Goal: Task Accomplishment & Management: Manage account settings

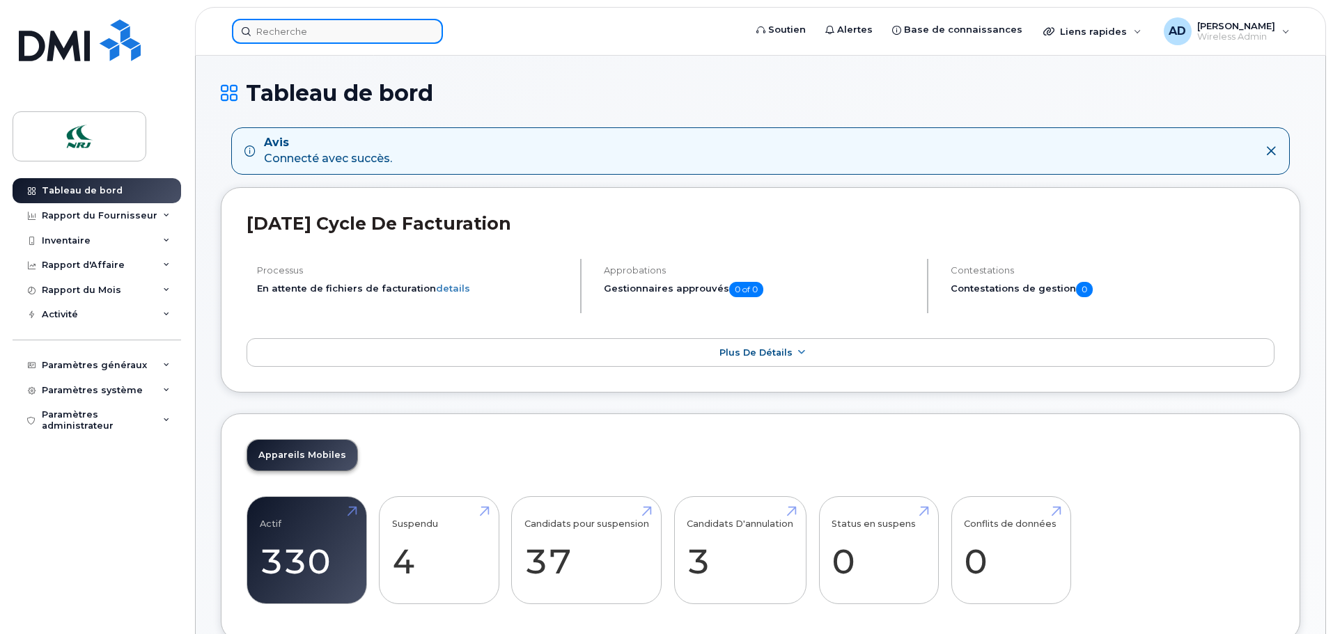
click at [322, 31] on input at bounding box center [337, 31] width 211 height 25
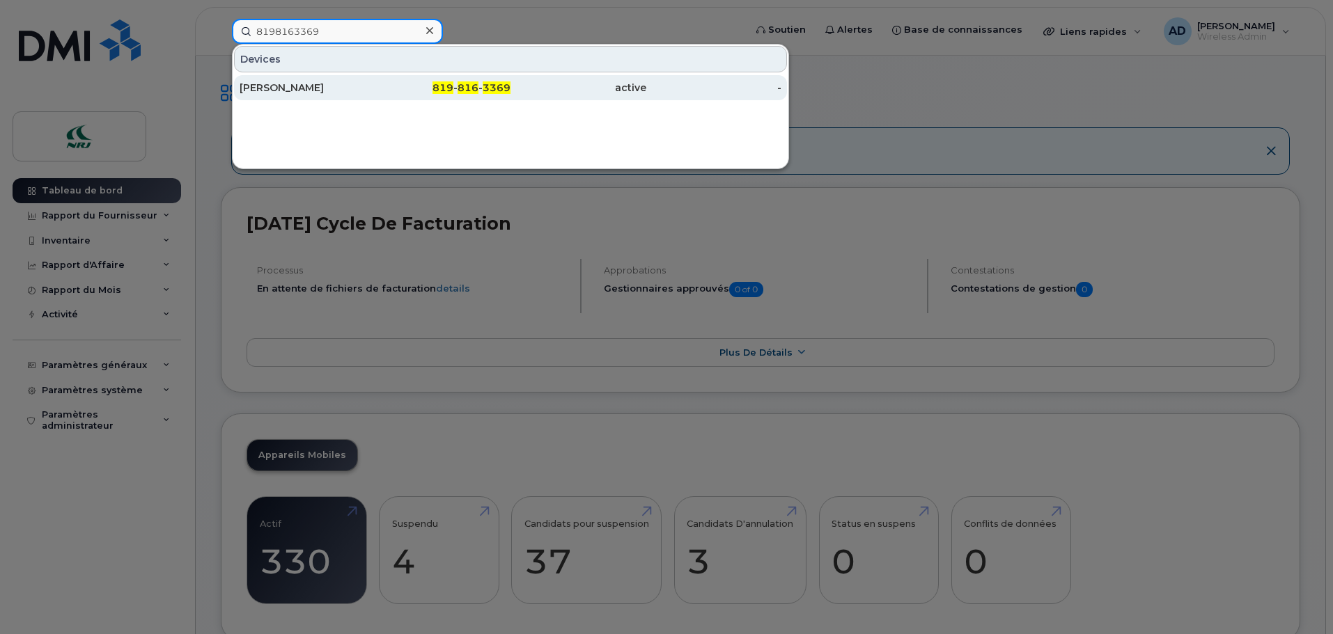
type input "8198163369"
click at [306, 87] on div "Samuel Sirois Ipad" at bounding box center [307, 88] width 136 height 14
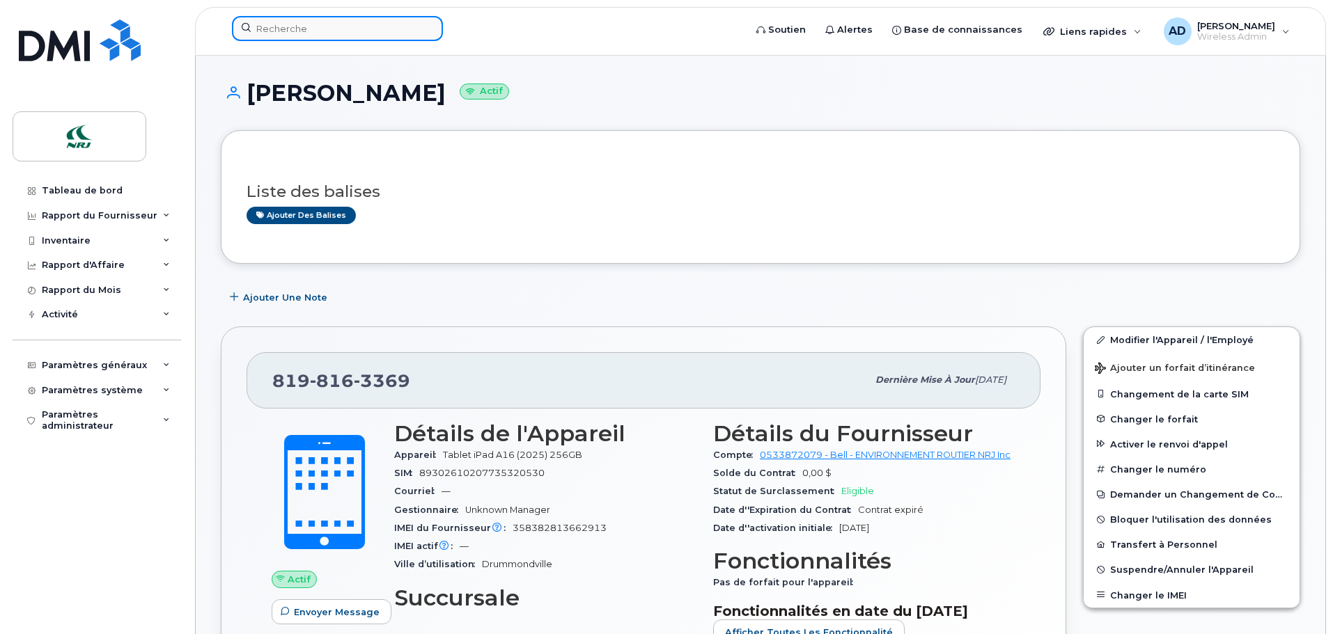
click at [282, 32] on input at bounding box center [337, 28] width 211 height 25
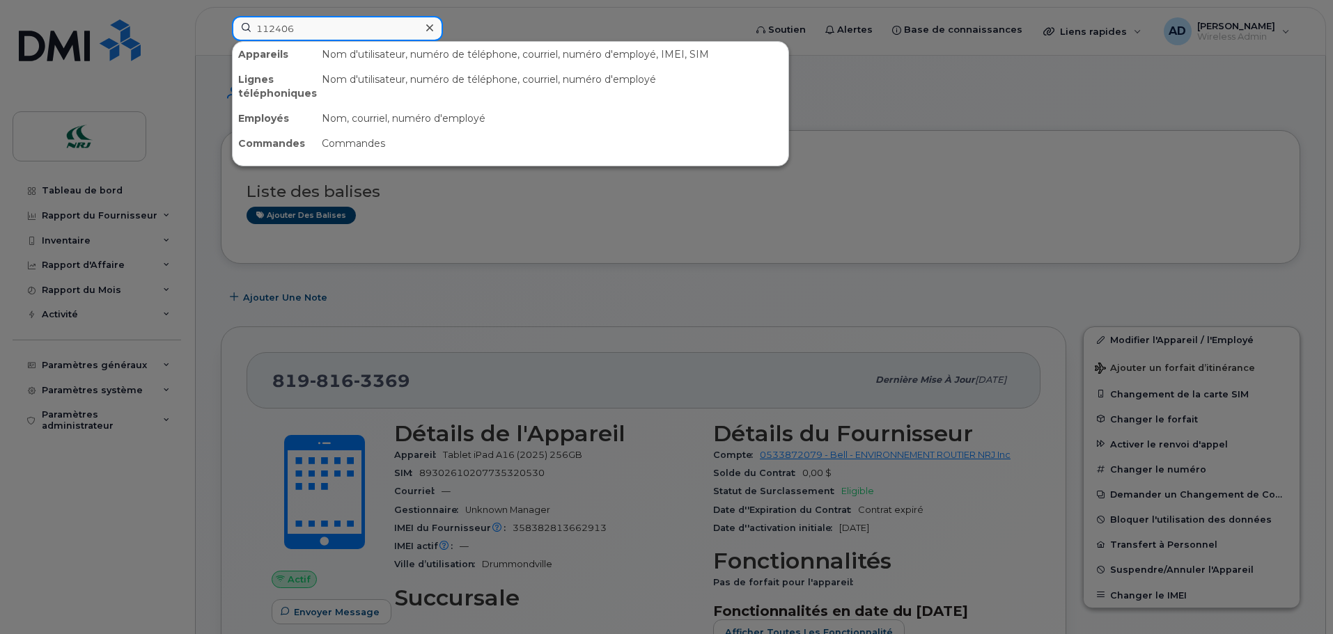
type input "112406"
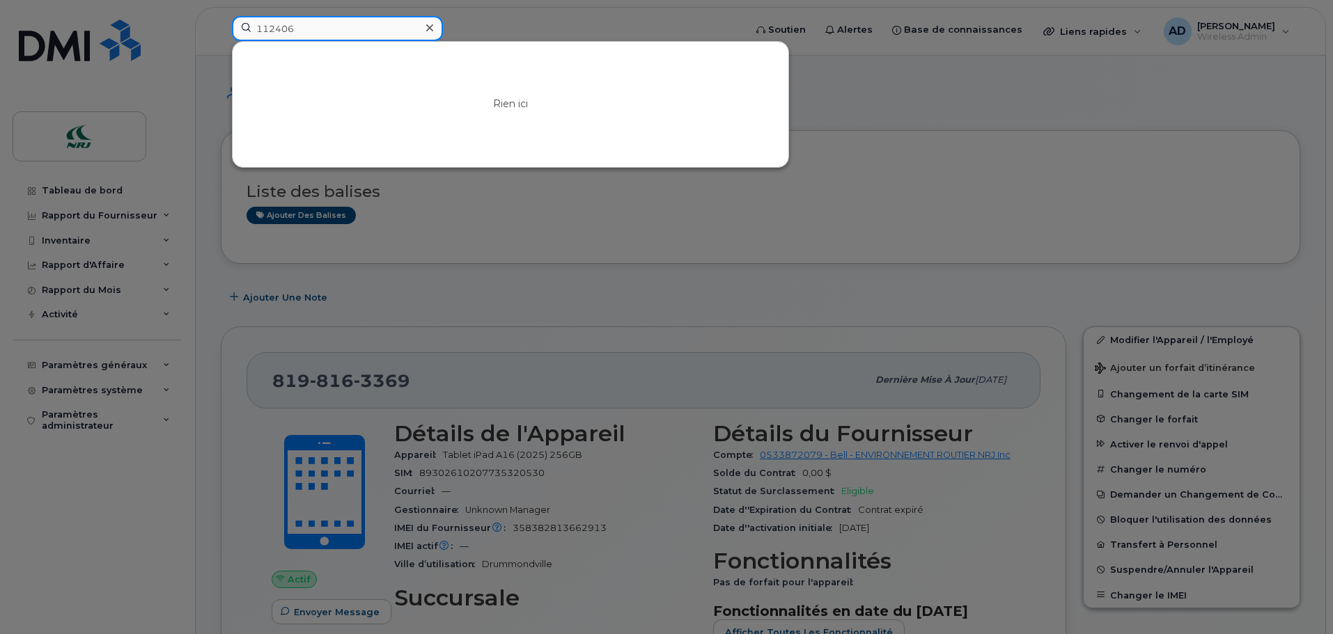
click at [312, 30] on input "112406" at bounding box center [337, 28] width 211 height 25
click at [427, 31] on icon at bounding box center [429, 27] width 7 height 7
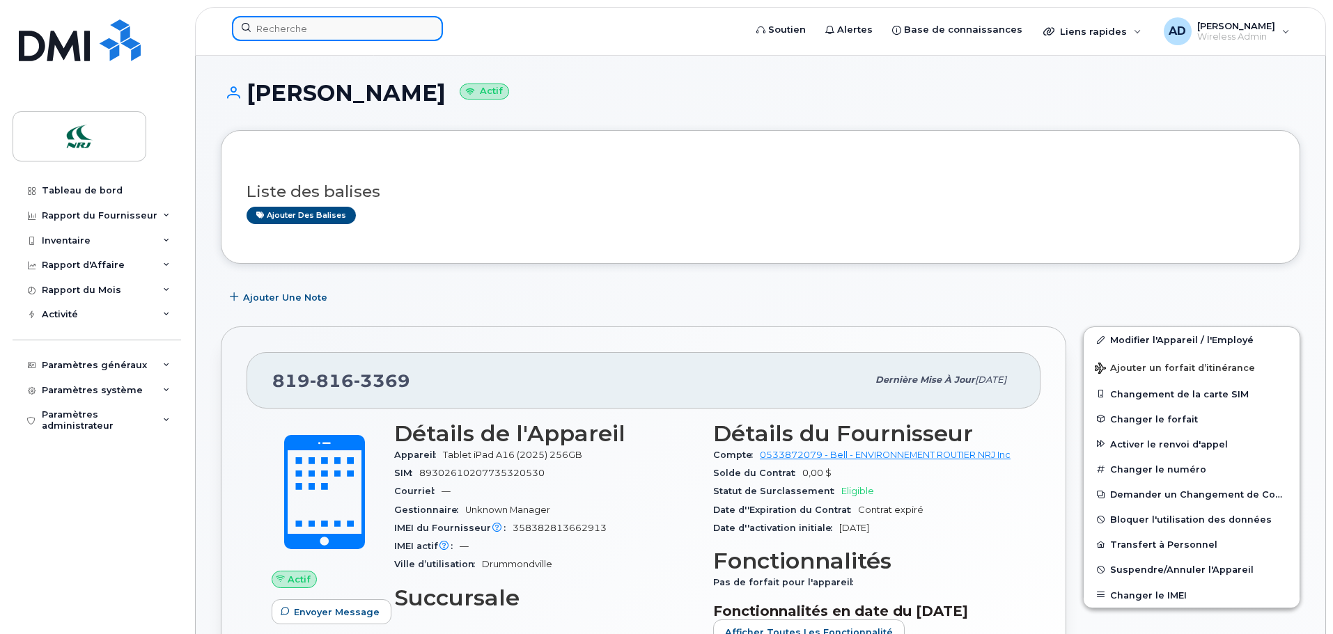
click at [329, 26] on input at bounding box center [337, 28] width 211 height 25
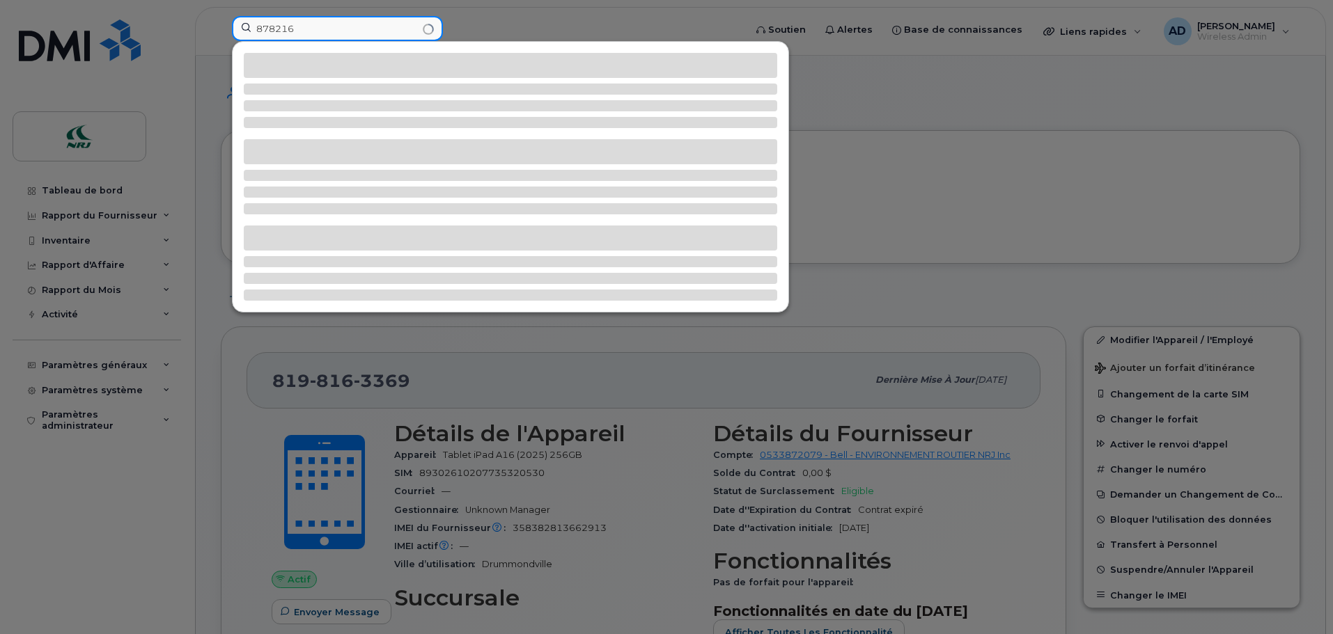
type input "878216"
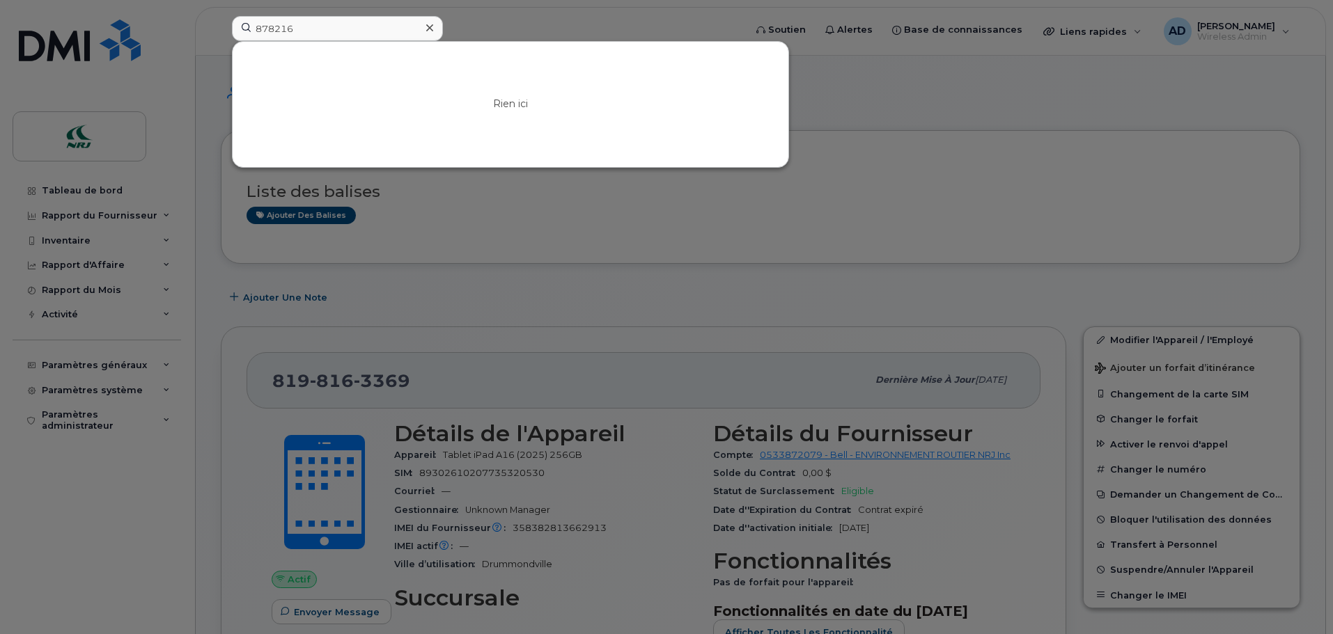
click at [424, 29] on div at bounding box center [429, 28] width 20 height 20
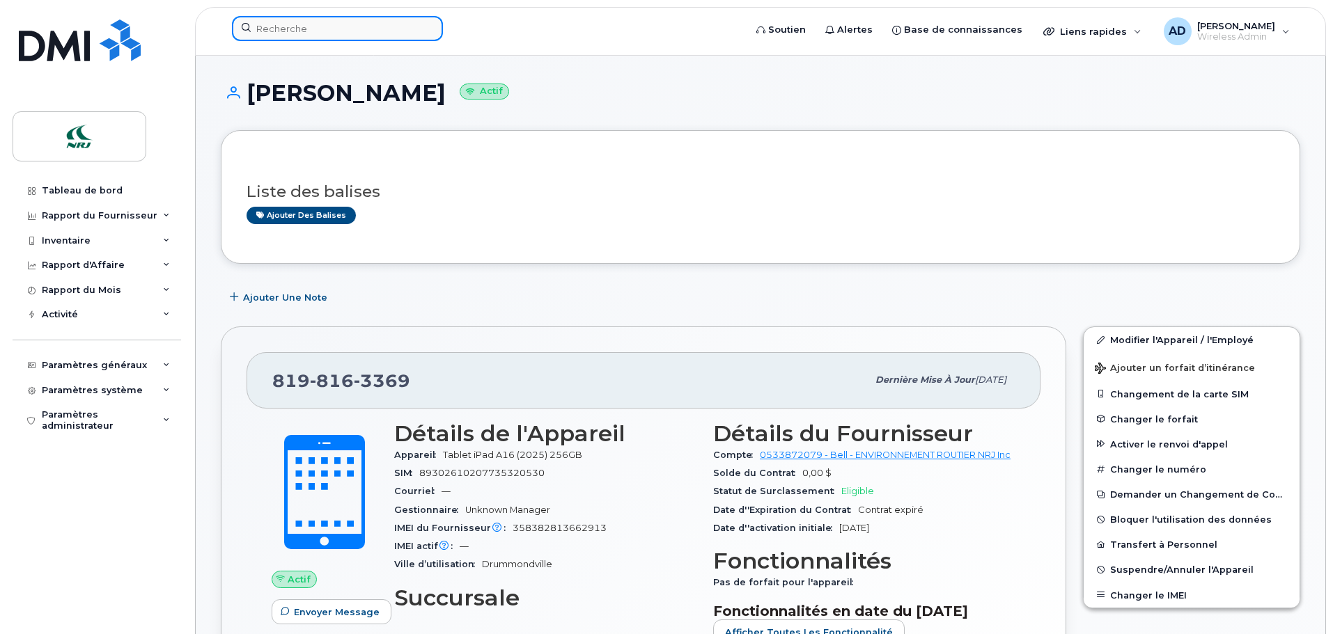
click at [348, 30] on input at bounding box center [337, 28] width 211 height 25
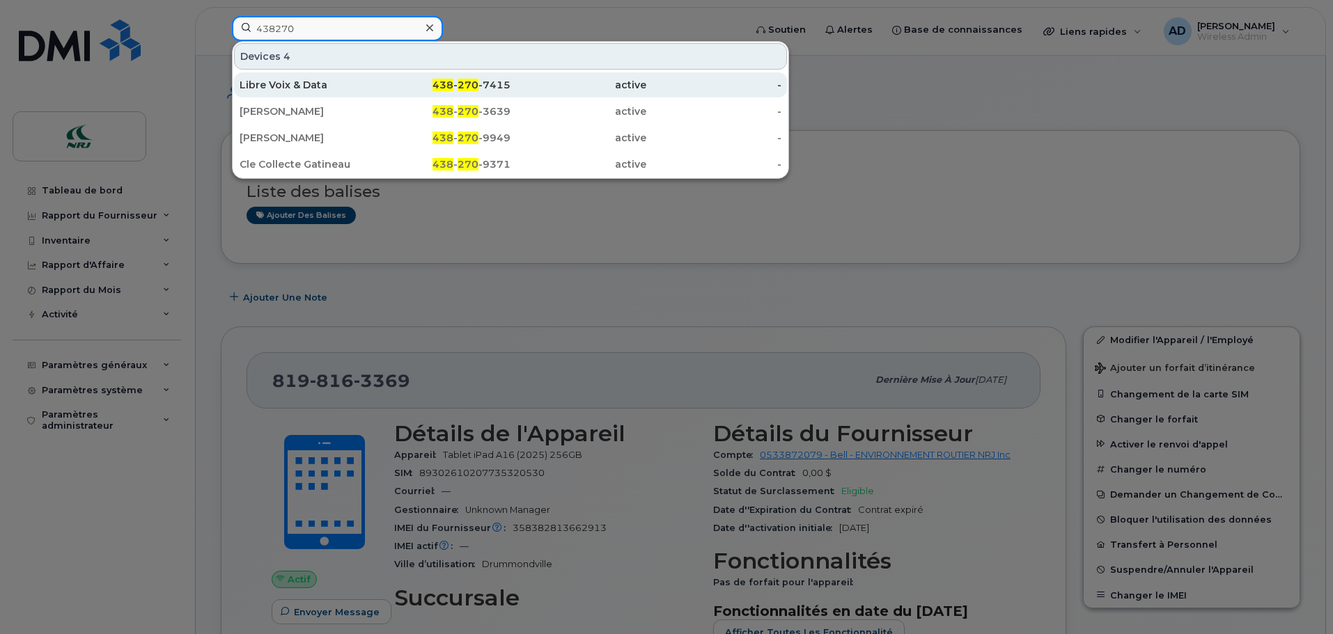
type input "438270"
click at [455, 88] on div "438 - 270 -7415" at bounding box center [443, 85] width 136 height 14
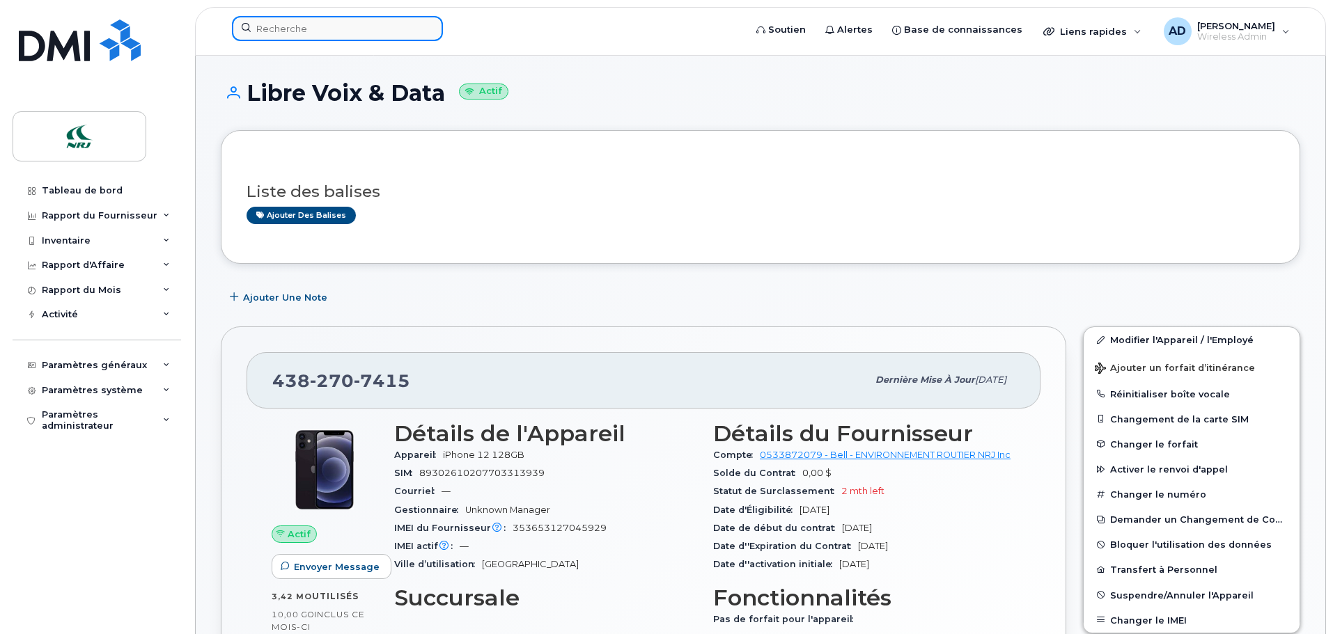
click at [282, 28] on input at bounding box center [337, 28] width 211 height 25
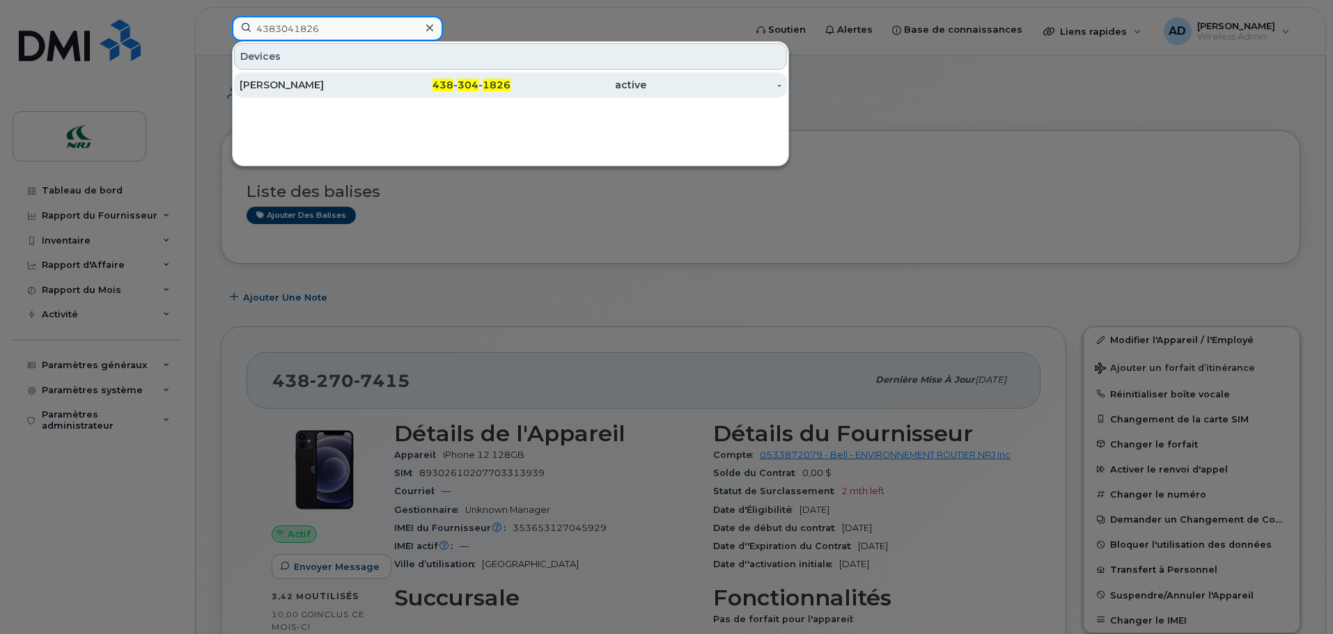
type input "4383041826"
click at [283, 88] on div "Benoit Dulude" at bounding box center [307, 85] width 136 height 14
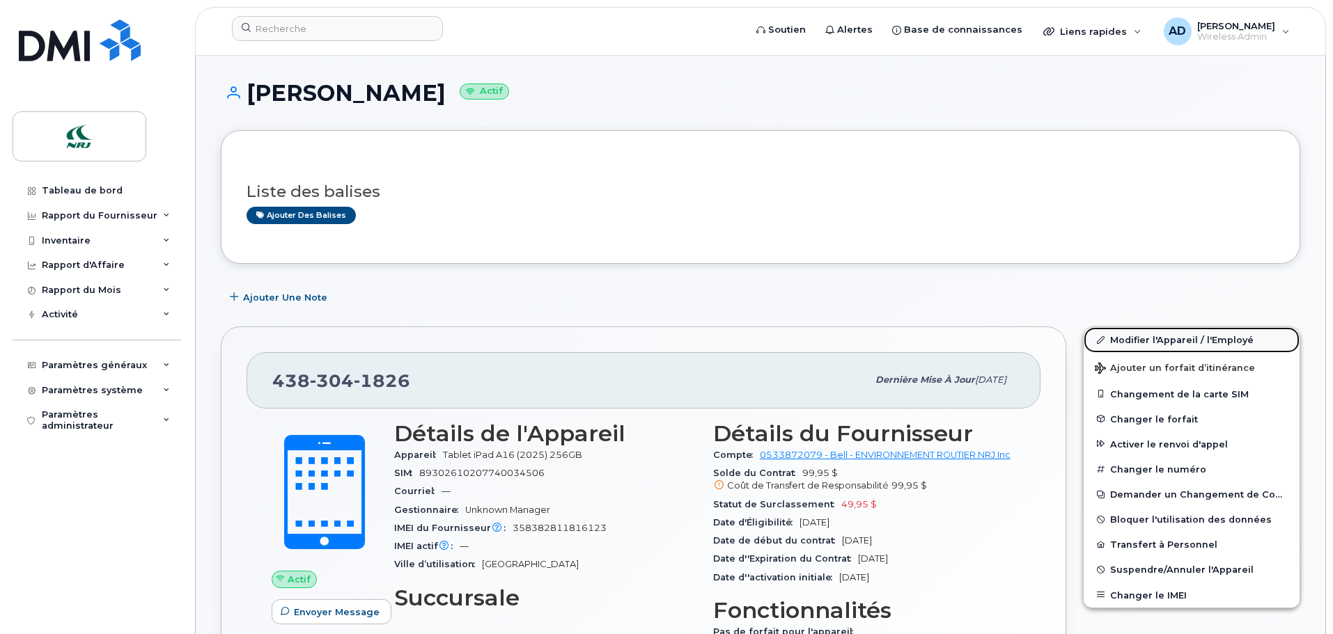
click at [1172, 338] on link "Modifier l'Appareil / l'Employé" at bounding box center [1191, 339] width 216 height 25
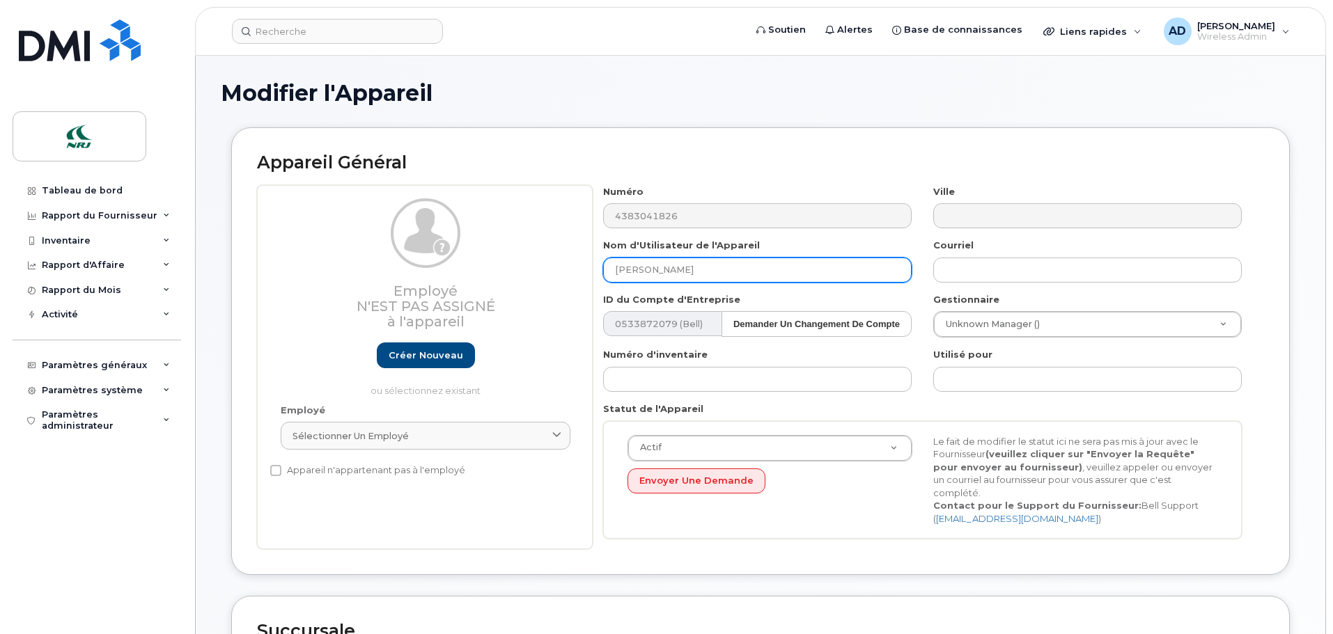
click at [700, 259] on input "[PERSON_NAME]" at bounding box center [757, 270] width 308 height 25
click at [700, 269] on input "[PERSON_NAME]" at bounding box center [757, 270] width 308 height 25
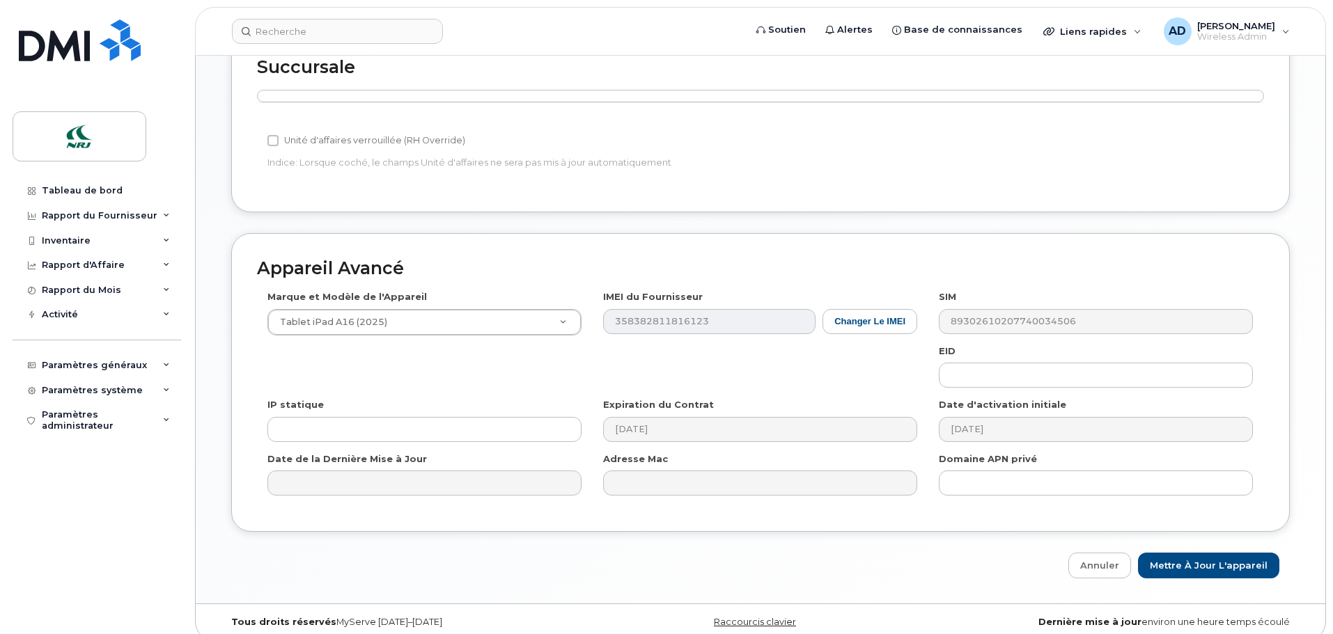
scroll to position [565, 0]
type input "[PERSON_NAME] Ipad"
click at [1216, 551] on input "Mettre à jour l'appareil" at bounding box center [1208, 564] width 141 height 26
type input "Sauvegarde..."
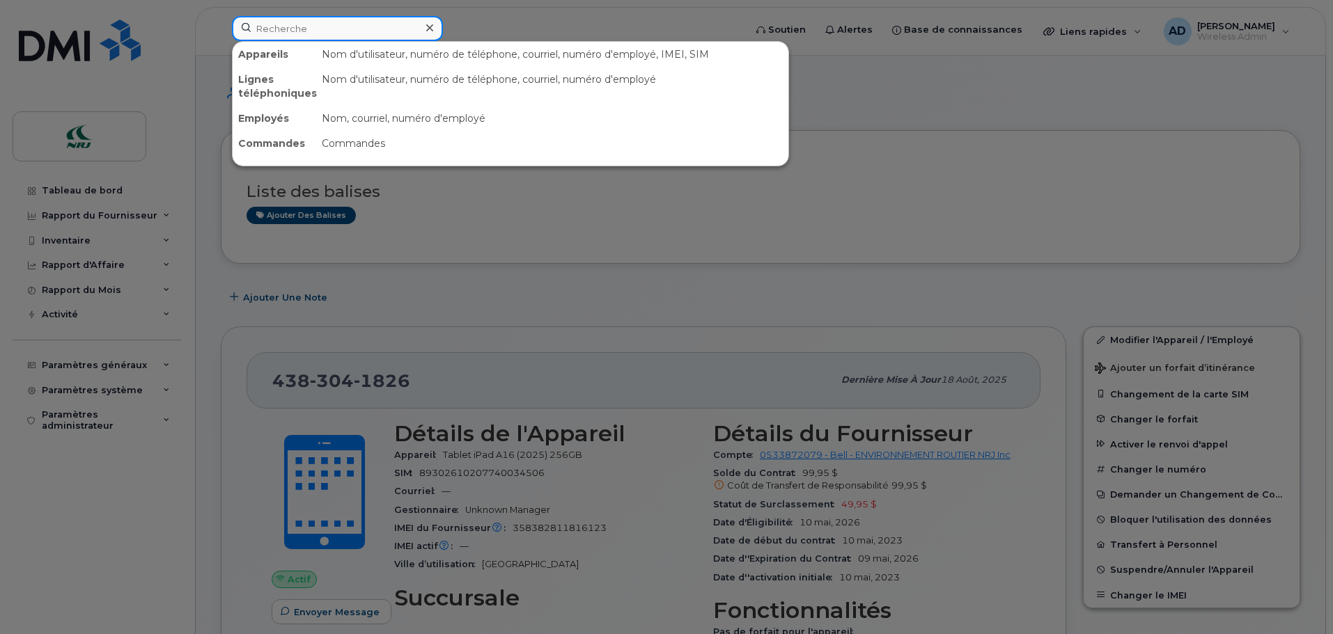
click at [331, 30] on input at bounding box center [337, 28] width 211 height 25
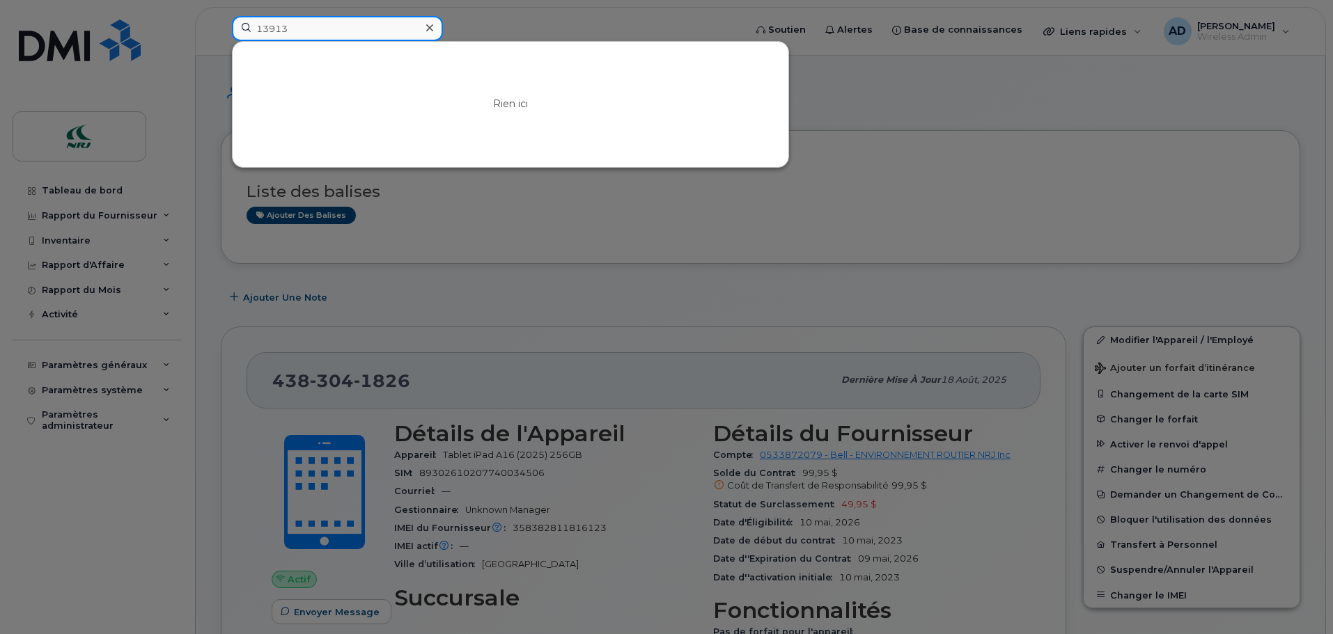
click at [322, 29] on input "13913" at bounding box center [337, 28] width 211 height 25
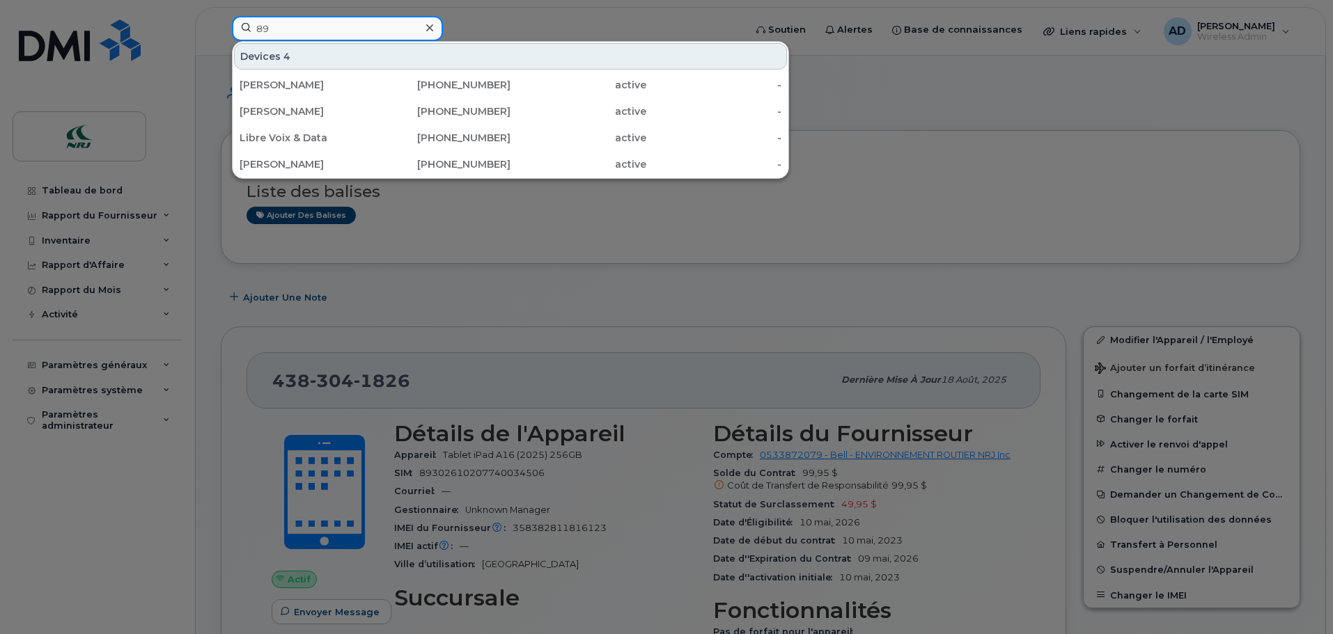
type input "8"
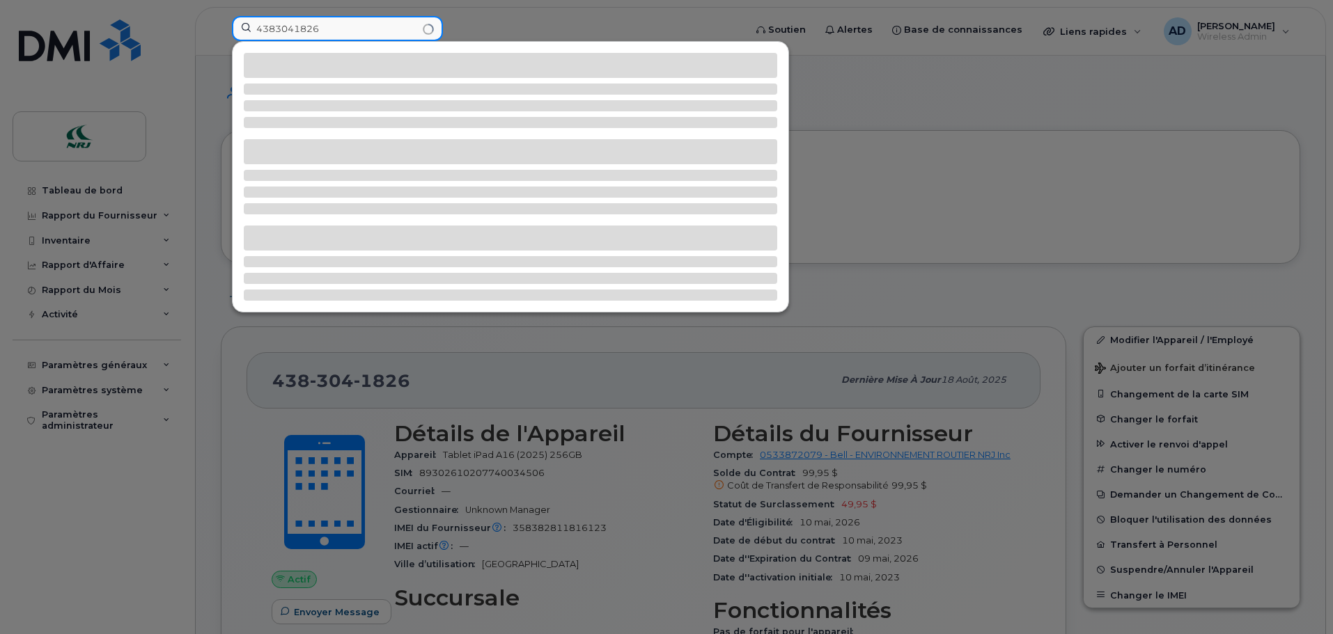
type input "4383041826"
